Goal: Task Accomplishment & Management: Complete application form

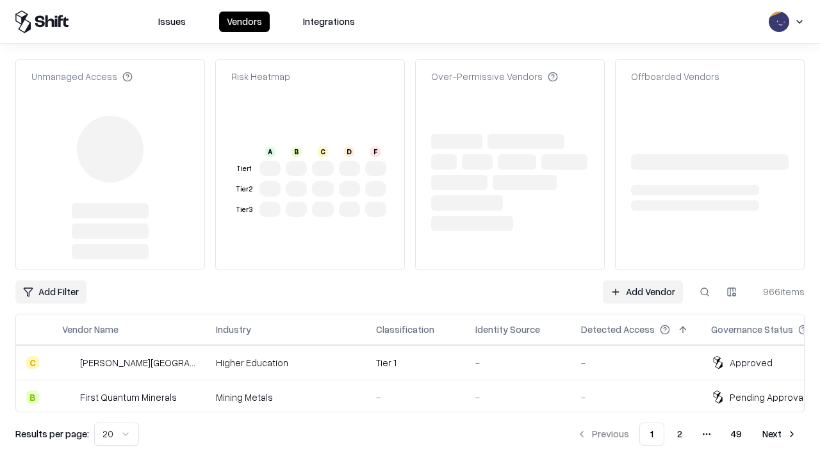
click at [643, 281] on link "Add Vendor" at bounding box center [643, 292] width 80 height 23
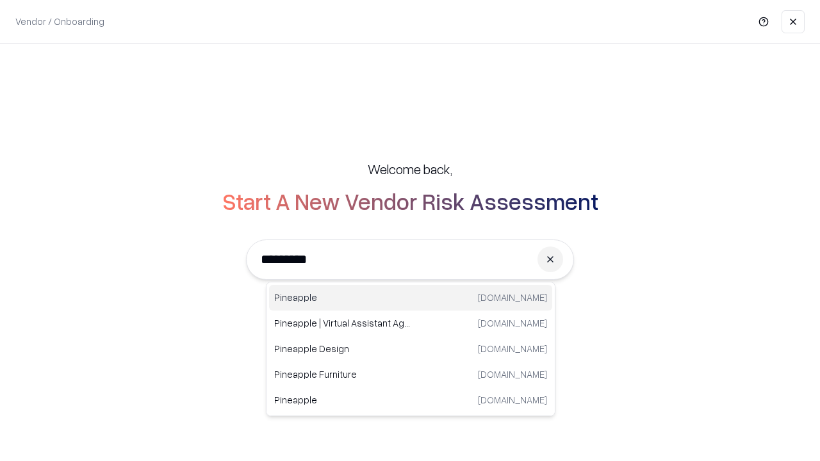
click at [411, 298] on div "Pineapple pineappleenergy.com" at bounding box center [410, 298] width 283 height 26
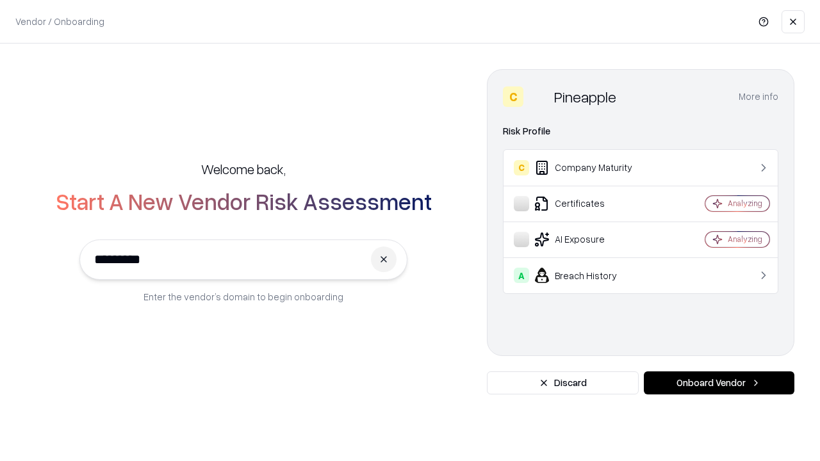
type input "*********"
click at [719, 383] on button "Onboard Vendor" at bounding box center [719, 383] width 151 height 23
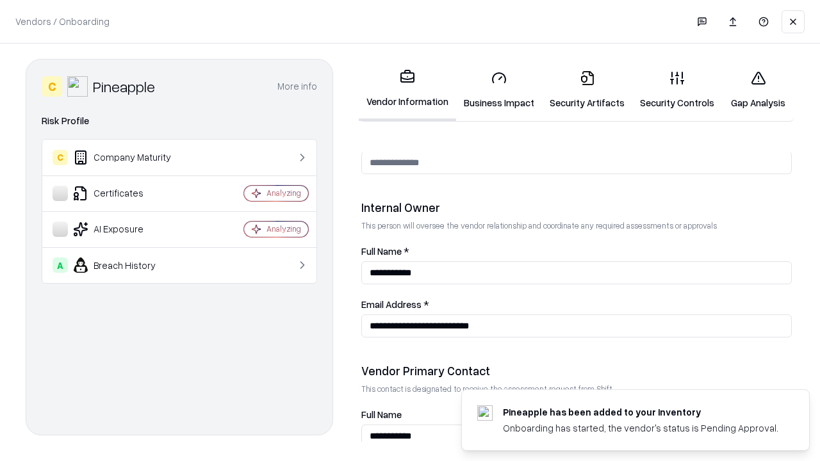
scroll to position [664, 0]
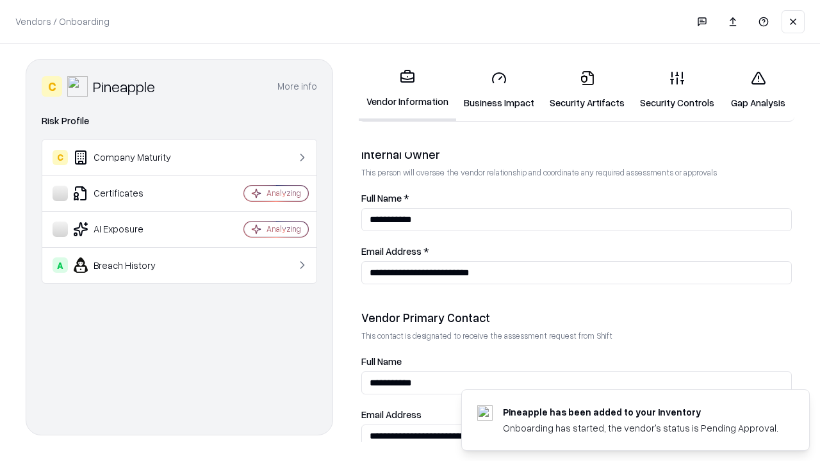
click at [499, 90] on link "Business Impact" at bounding box center [499, 90] width 86 height 60
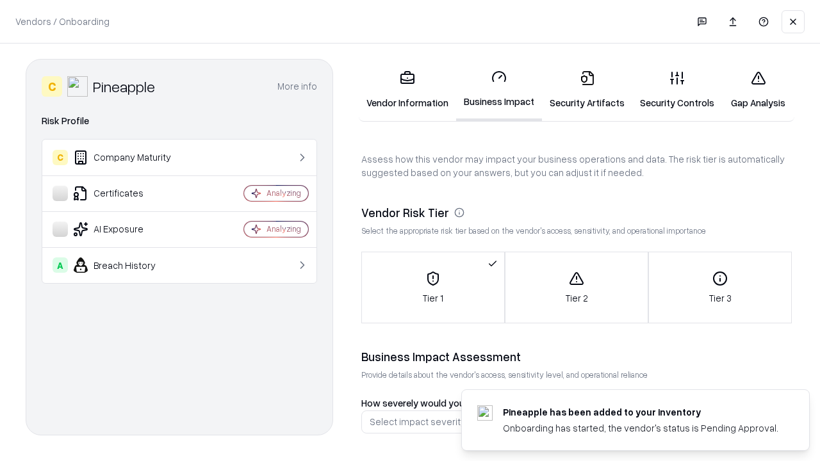
click at [587, 90] on link "Security Artifacts" at bounding box center [587, 90] width 90 height 60
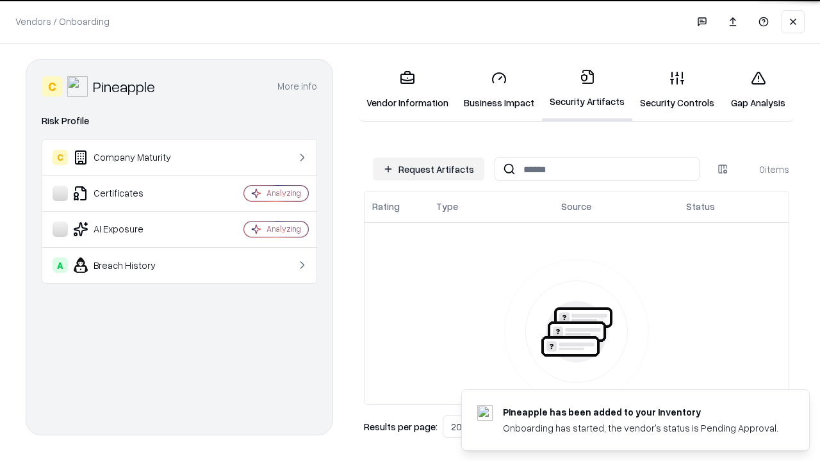
click at [429, 169] on button "Request Artifacts" at bounding box center [428, 169] width 111 height 23
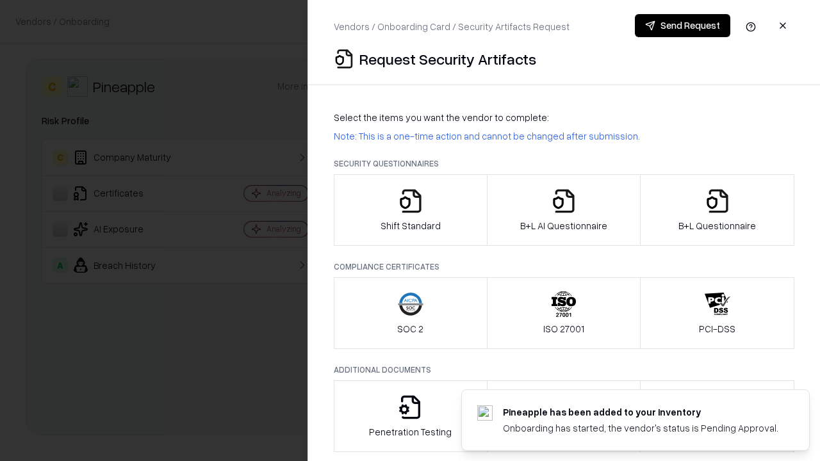
click at [410, 210] on icon "button" at bounding box center [411, 201] width 26 height 26
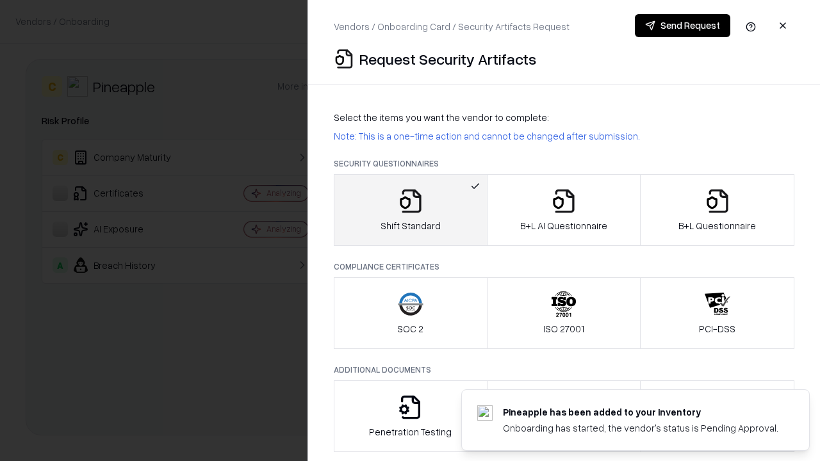
click at [682, 26] on button "Send Request" at bounding box center [682, 25] width 95 height 23
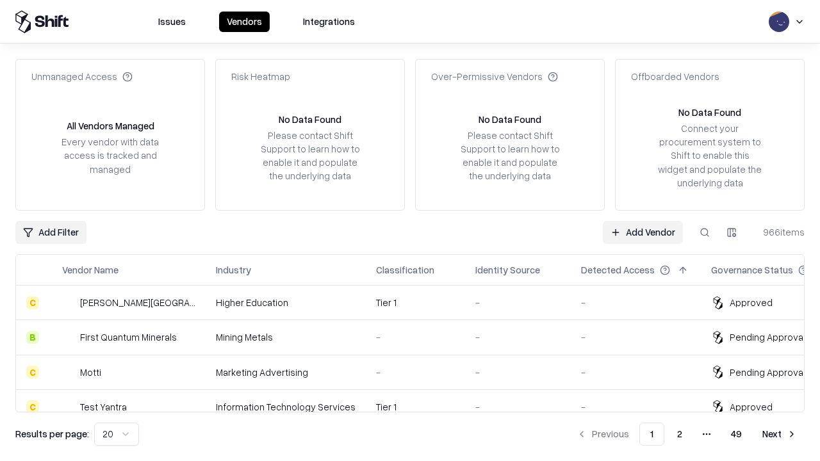
click at [705, 232] on button at bounding box center [704, 232] width 23 height 23
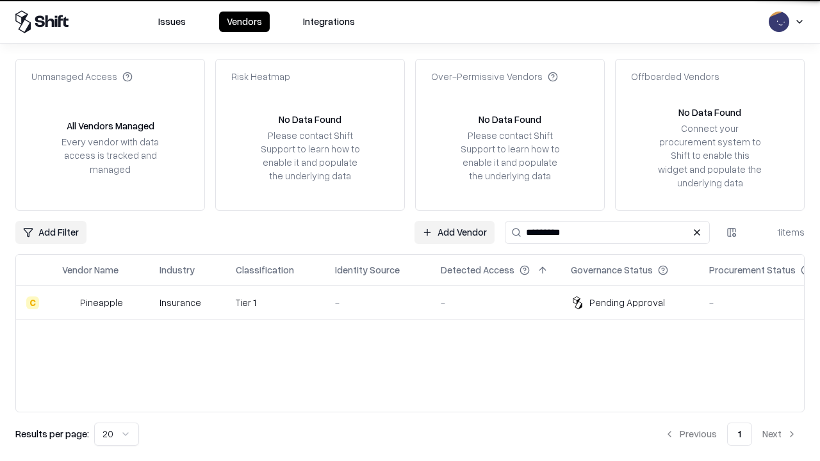
type input "*********"
click at [418, 302] on div "-" at bounding box center [377, 302] width 85 height 13
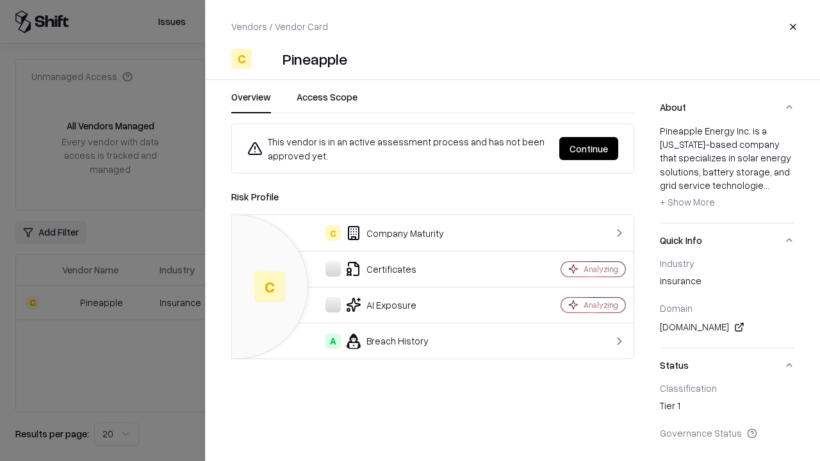
click at [589, 149] on button "Continue" at bounding box center [588, 148] width 59 height 23
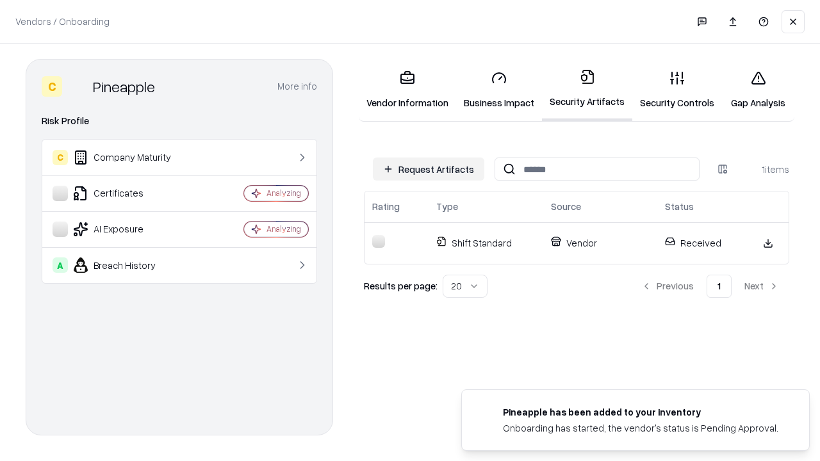
click at [677, 90] on link "Security Controls" at bounding box center [677, 90] width 90 height 60
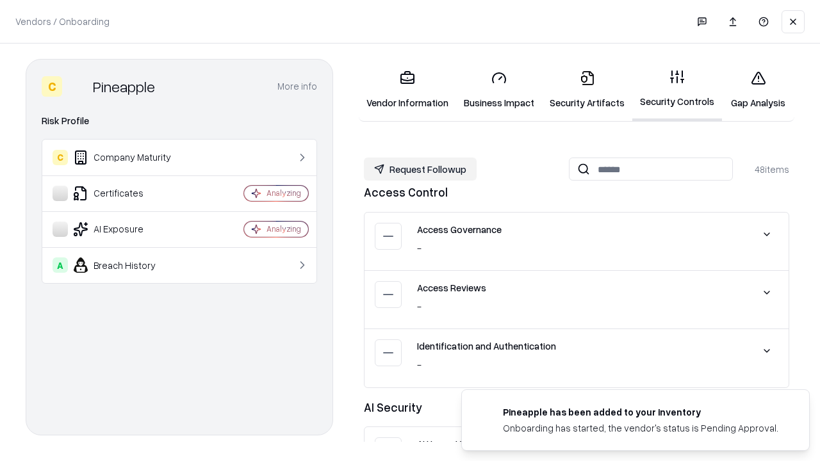
click at [420, 169] on button "Request Followup" at bounding box center [420, 169] width 113 height 23
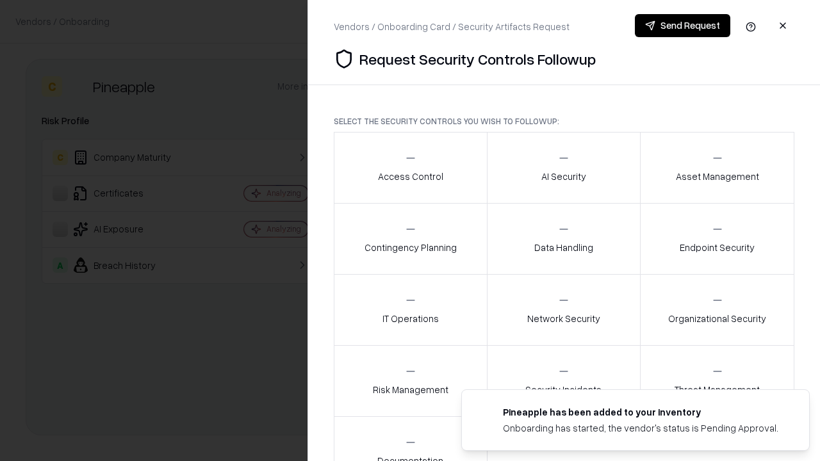
click at [410, 168] on div "Access Control" at bounding box center [410, 167] width 65 height 31
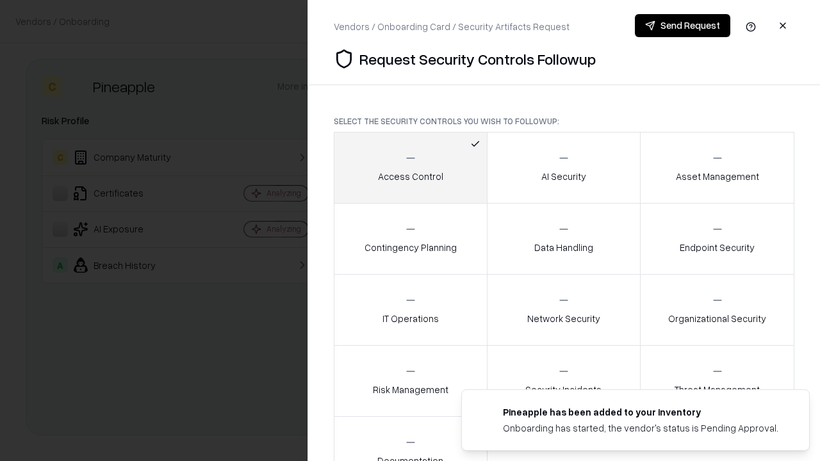
click at [682, 26] on button "Send Request" at bounding box center [682, 25] width 95 height 23
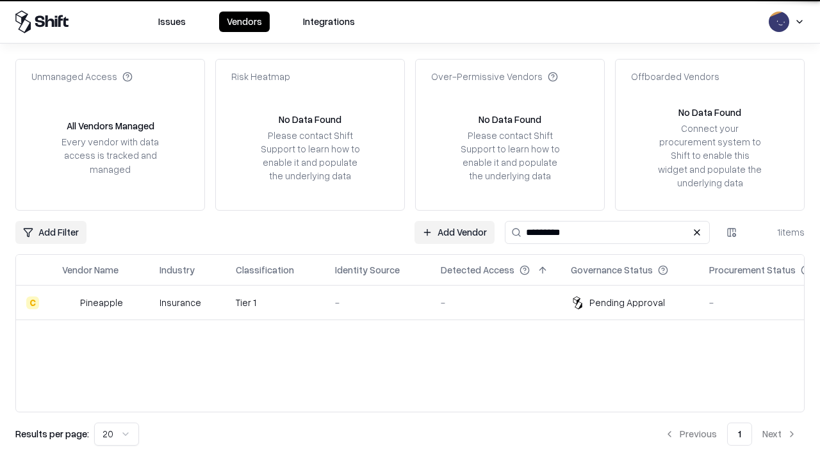
type input "*********"
click at [418, 302] on div "-" at bounding box center [377, 302] width 85 height 13
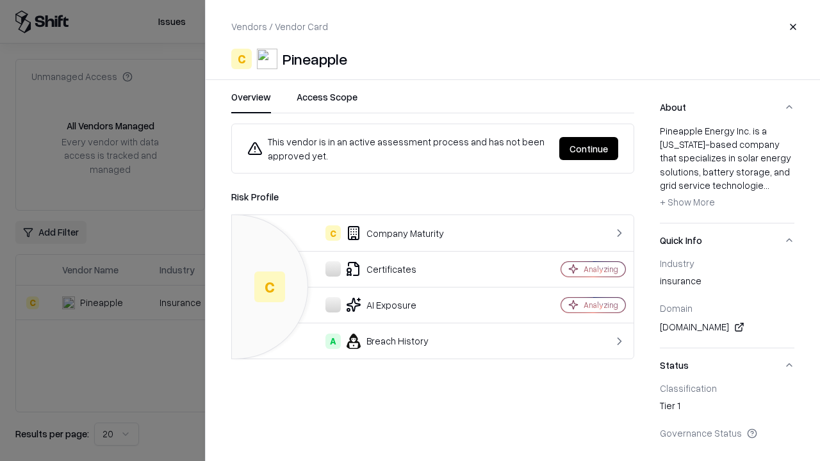
click at [589, 149] on button "Continue" at bounding box center [588, 148] width 59 height 23
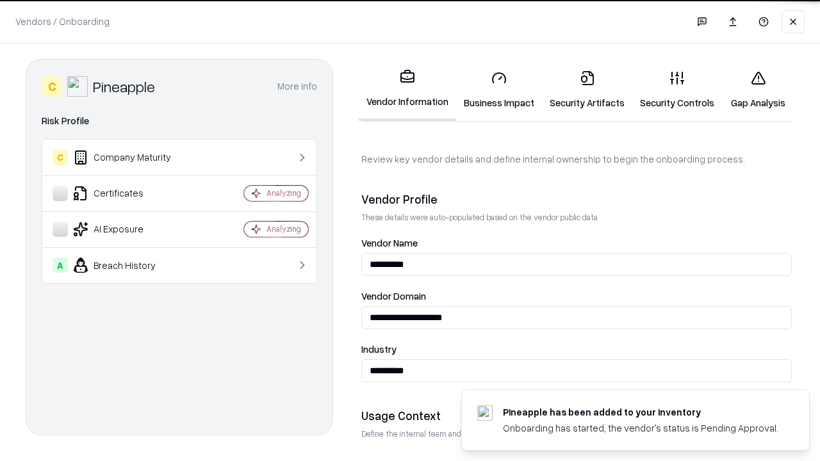
click at [758, 90] on link "Gap Analysis" at bounding box center [758, 90] width 72 height 60
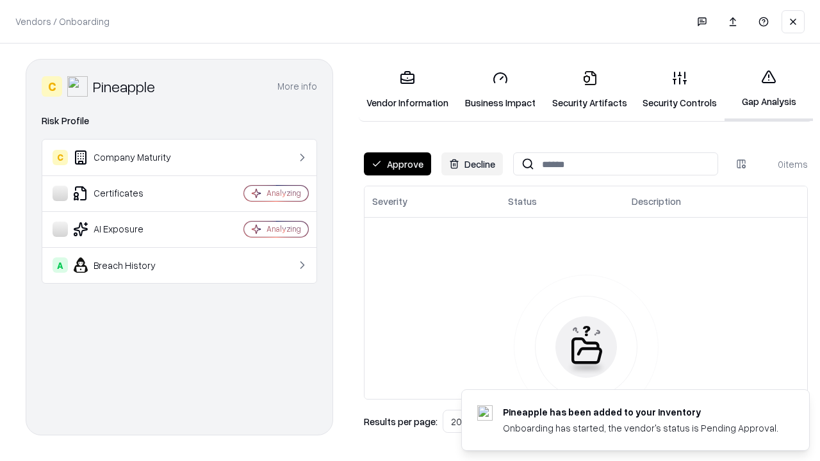
click at [397, 164] on button "Approve" at bounding box center [397, 164] width 67 height 23
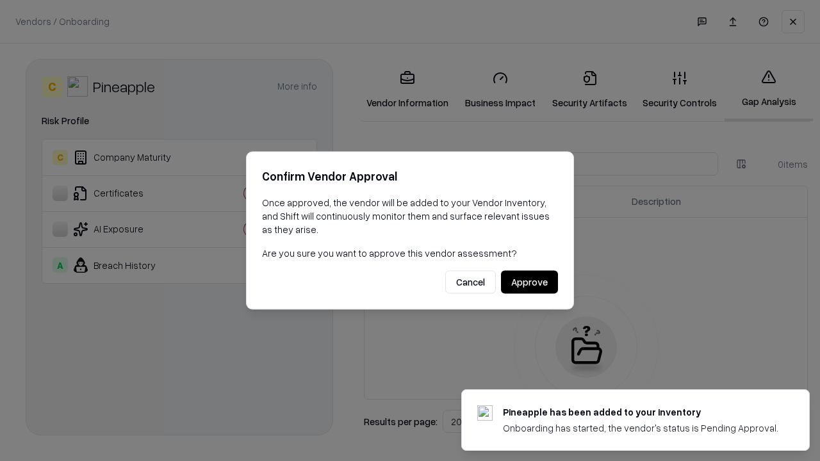
click at [529, 282] on button "Approve" at bounding box center [529, 282] width 57 height 23
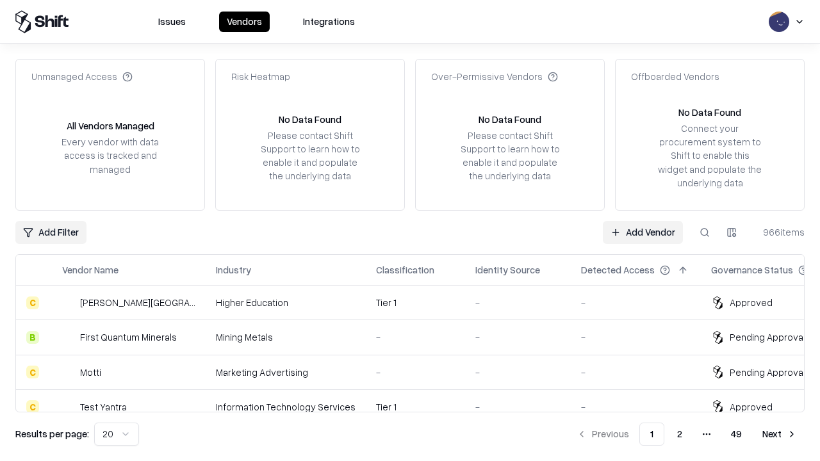
type input "*********"
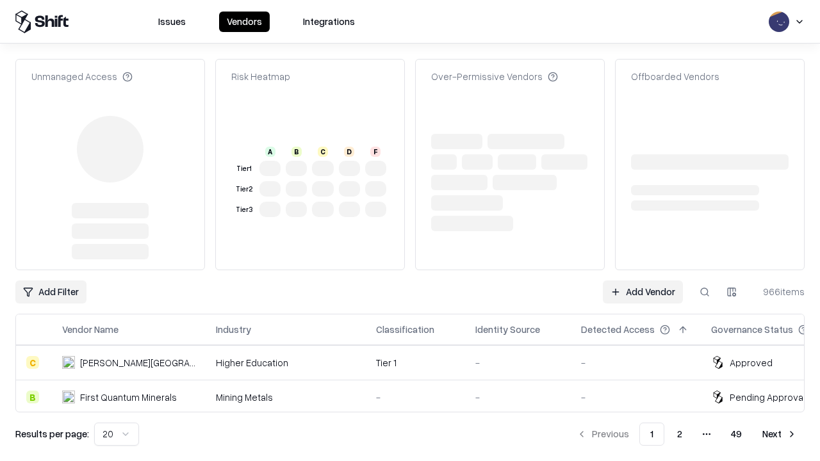
click at [643, 281] on link "Add Vendor" at bounding box center [643, 292] width 80 height 23
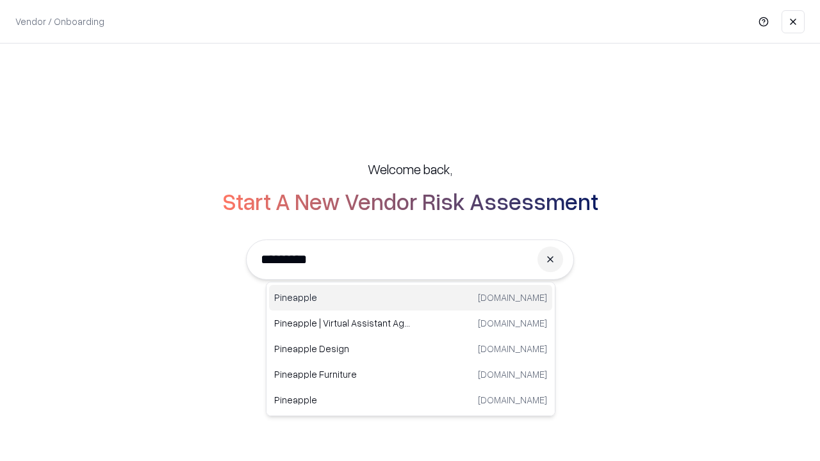
click at [411, 298] on div "Pineapple [DOMAIN_NAME]" at bounding box center [410, 298] width 283 height 26
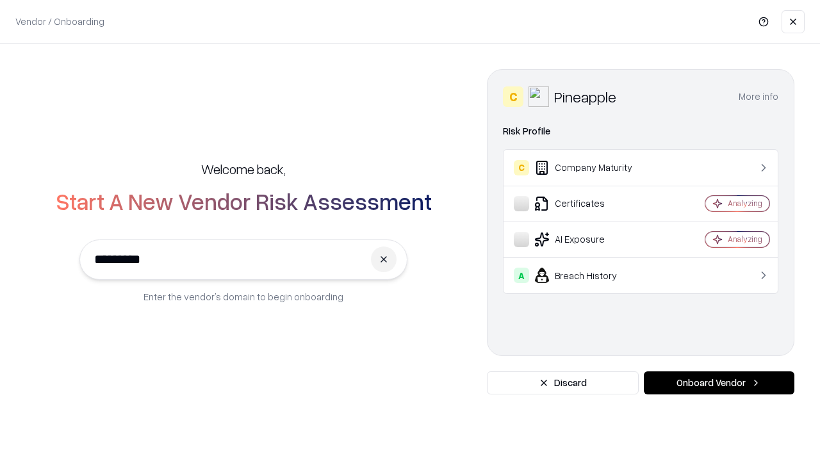
type input "*********"
click at [719, 383] on button "Onboard Vendor" at bounding box center [719, 383] width 151 height 23
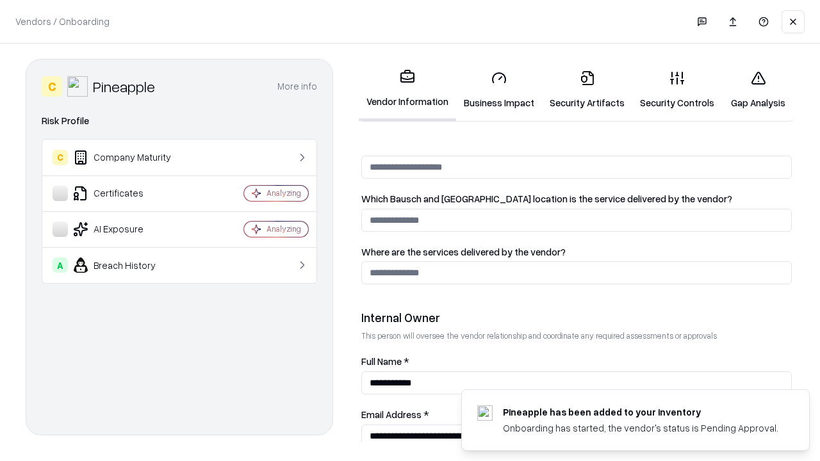
scroll to position [664, 0]
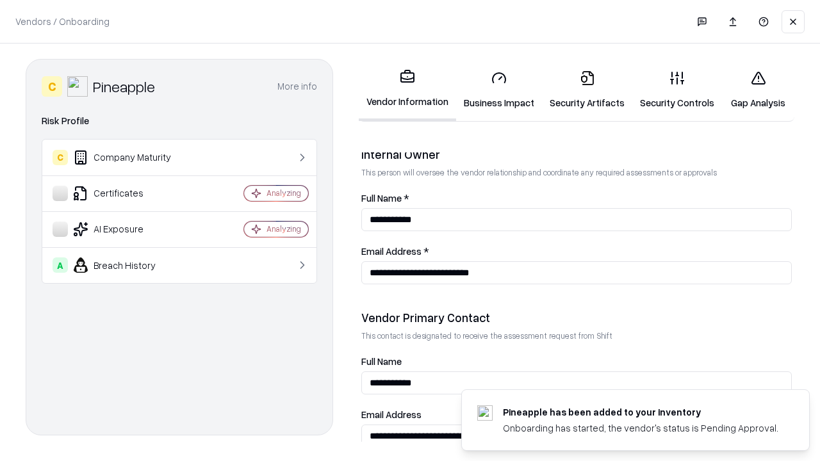
click at [758, 90] on link "Gap Analysis" at bounding box center [758, 90] width 72 height 60
